Goal: Use online tool/utility: Utilize a website feature to perform a specific function

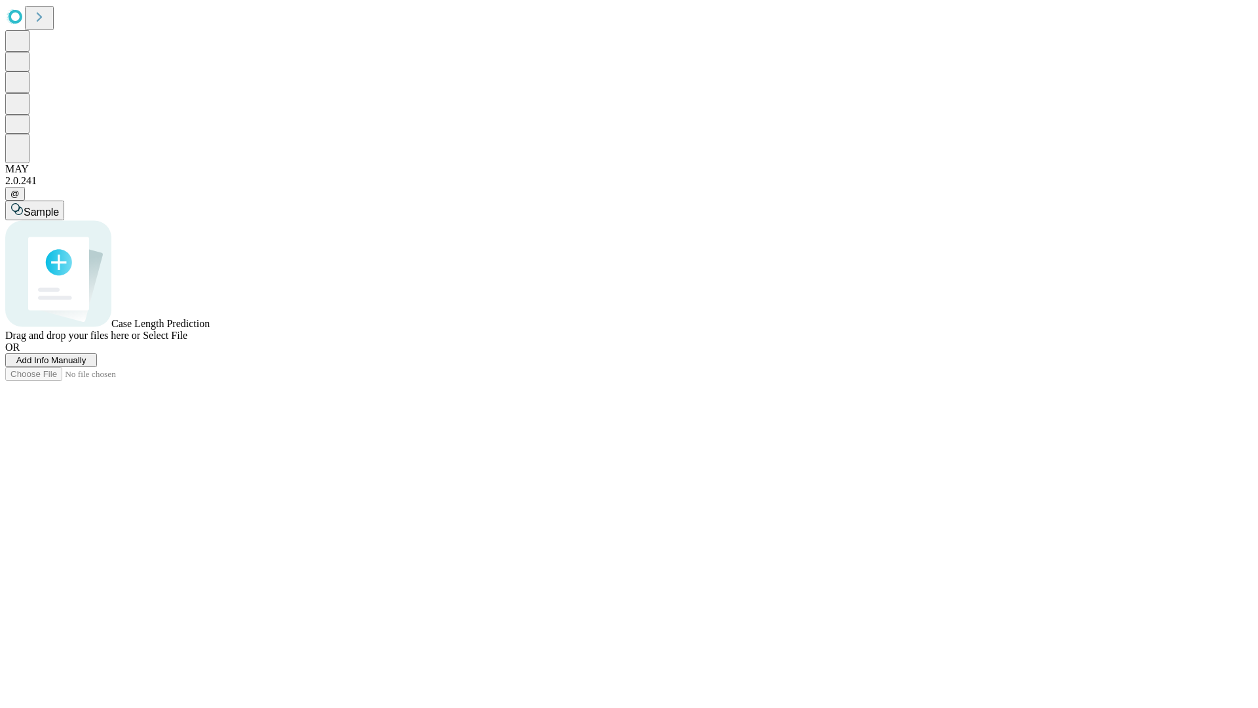
click at [86, 365] on span "Add Info Manually" at bounding box center [51, 360] width 70 height 10
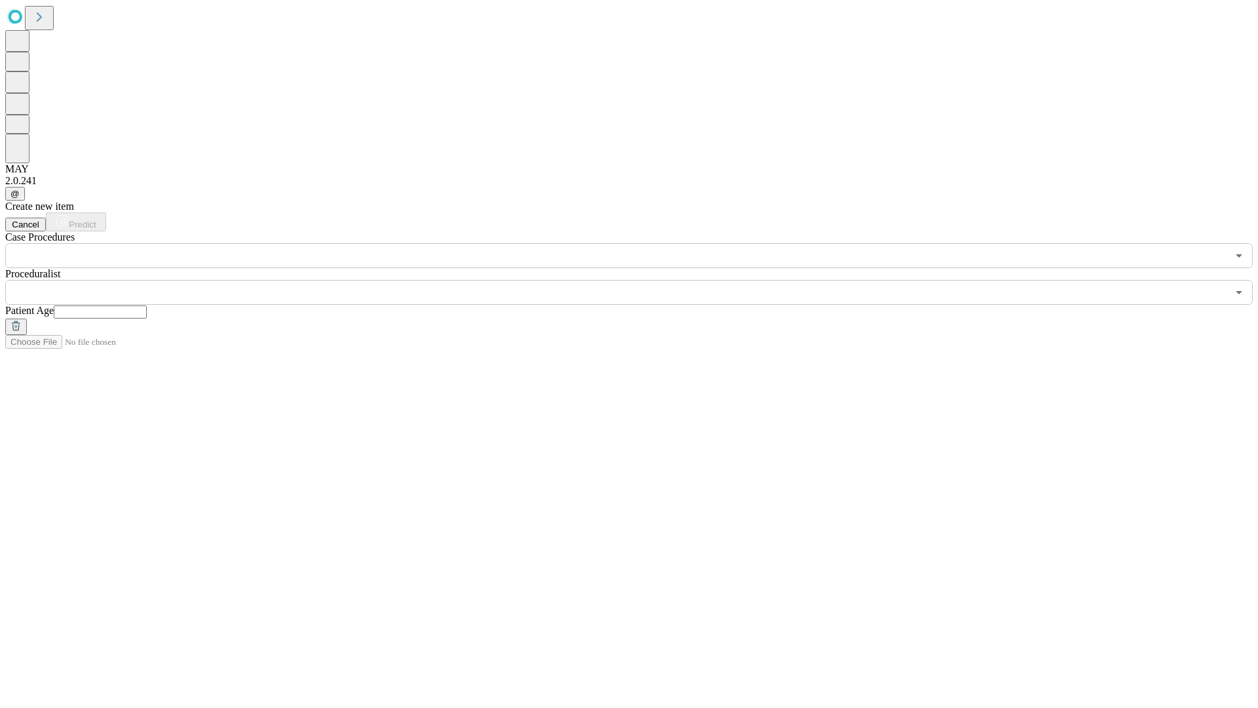
click at [147, 305] on input "text" at bounding box center [100, 311] width 93 height 13
type input "**"
click at [638, 280] on input "text" at bounding box center [616, 292] width 1222 height 25
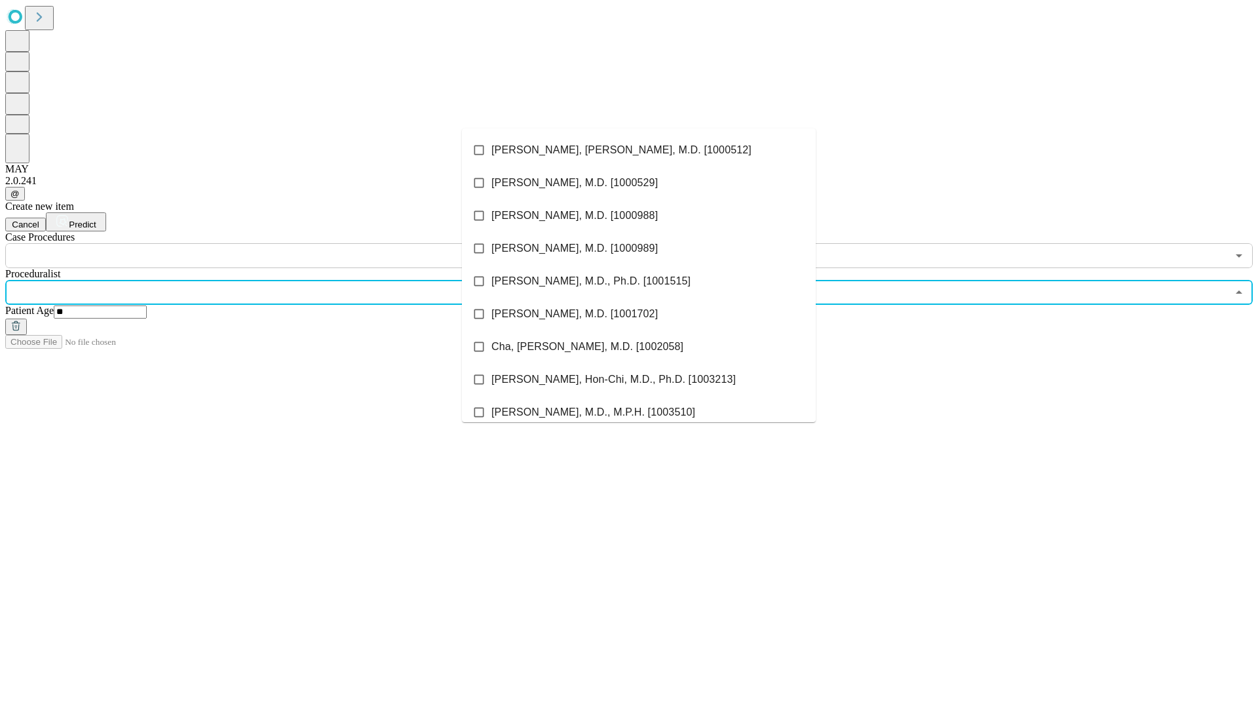
click at [639, 150] on li "[PERSON_NAME], [PERSON_NAME], M.D. [1000512]" at bounding box center [639, 150] width 354 height 33
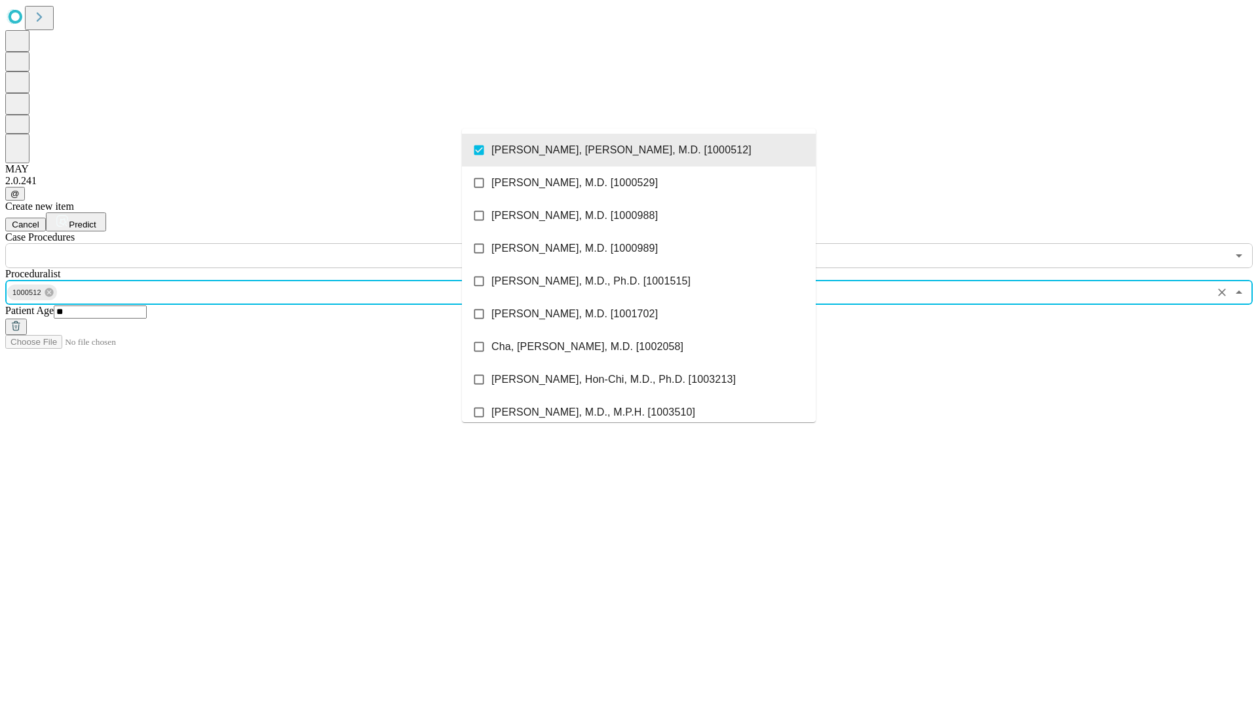
click at [275, 243] on input "text" at bounding box center [616, 255] width 1222 height 25
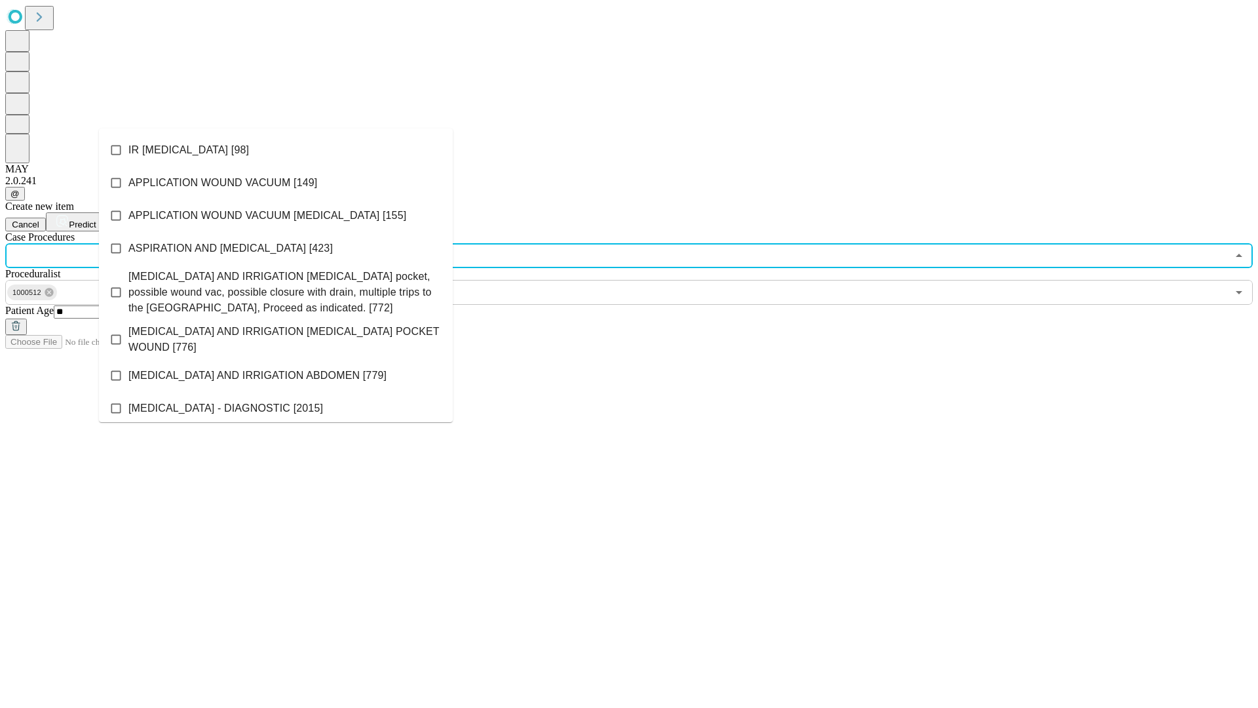
click at [276, 150] on li "IR [MEDICAL_DATA] [98]" at bounding box center [276, 150] width 354 height 33
click at [96, 220] on span "Predict" at bounding box center [82, 225] width 27 height 10
